Goal: Go to known website: Go to known website

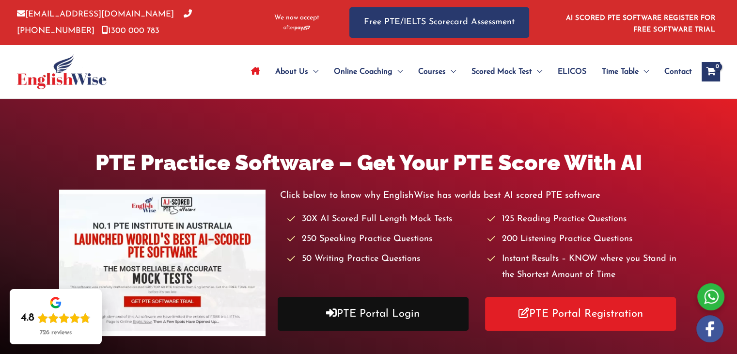
click at [347, 309] on link "PTE Portal Login" at bounding box center [373, 313] width 191 height 33
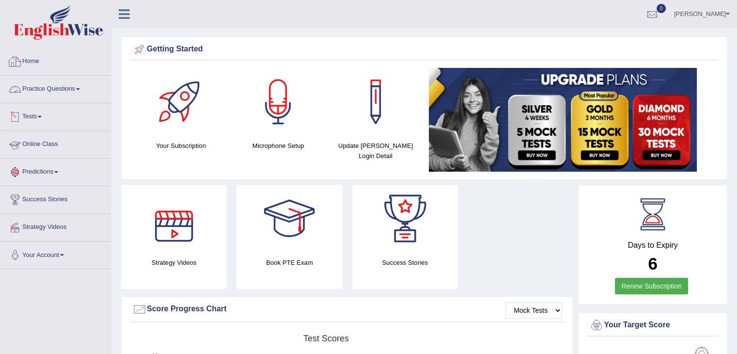
click at [31, 64] on link "Home" at bounding box center [55, 60] width 110 height 24
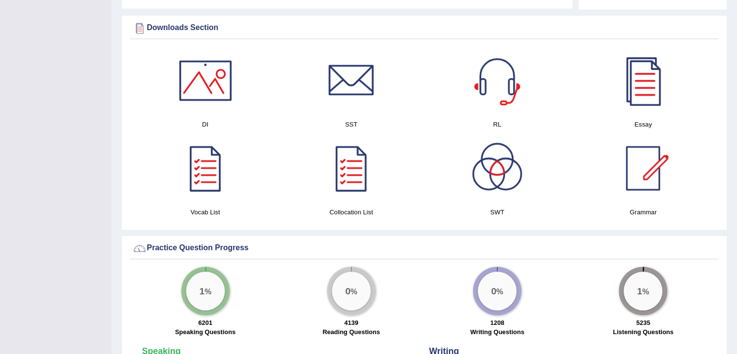
scroll to position [478, 0]
click at [645, 95] on div at bounding box center [643, 81] width 68 height 68
